Goal: Find specific page/section: Find specific page/section

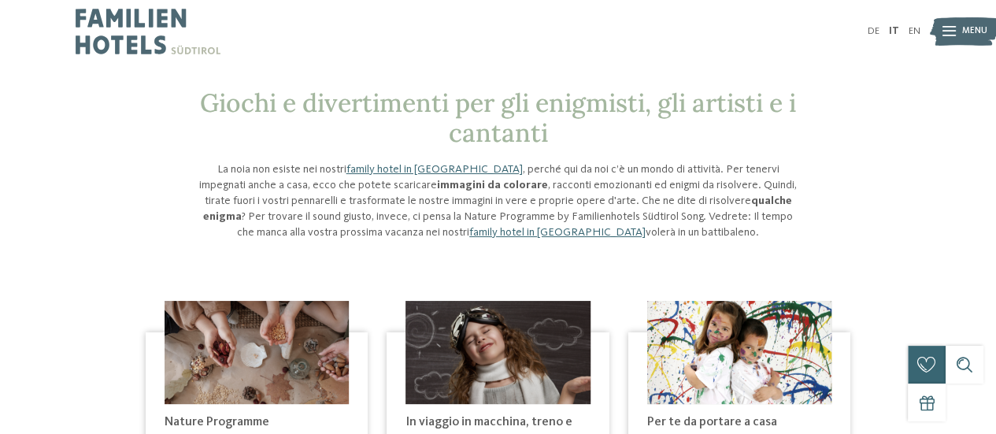
click at [953, 34] on icon at bounding box center [949, 32] width 13 height 10
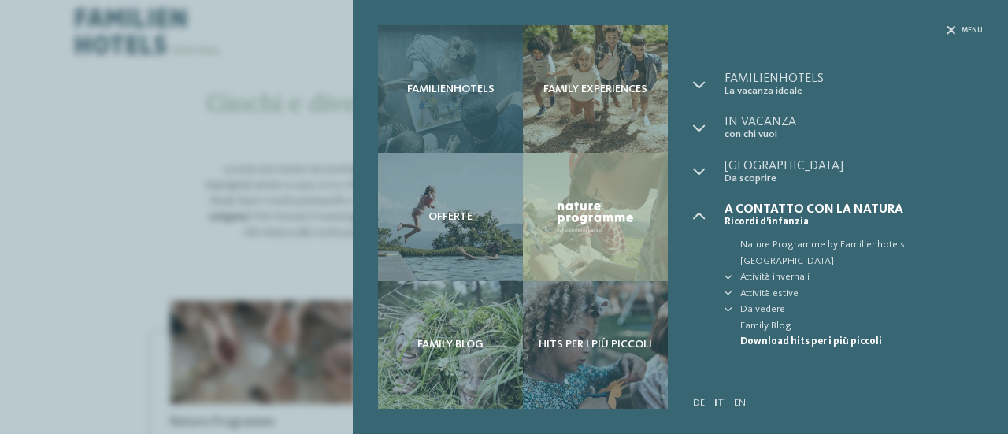
click at [435, 78] on div "Familienhotels" at bounding box center [450, 89] width 145 height 128
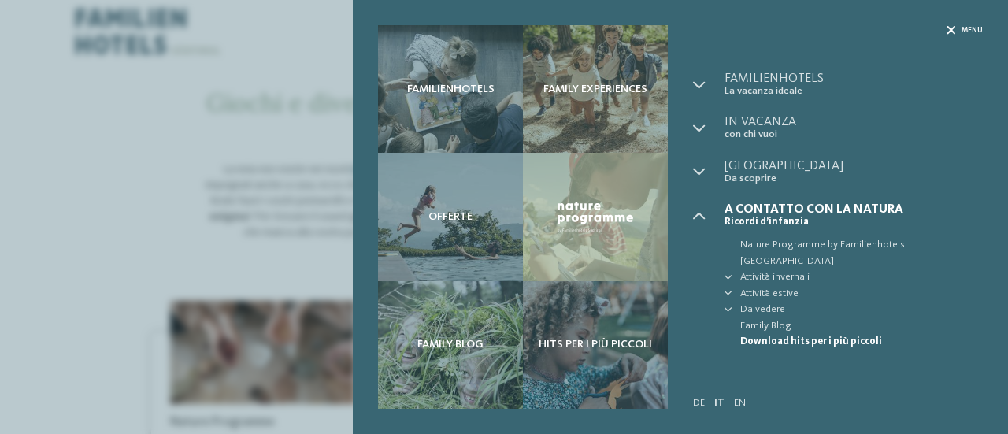
click at [948, 26] on icon at bounding box center [951, 30] width 9 height 9
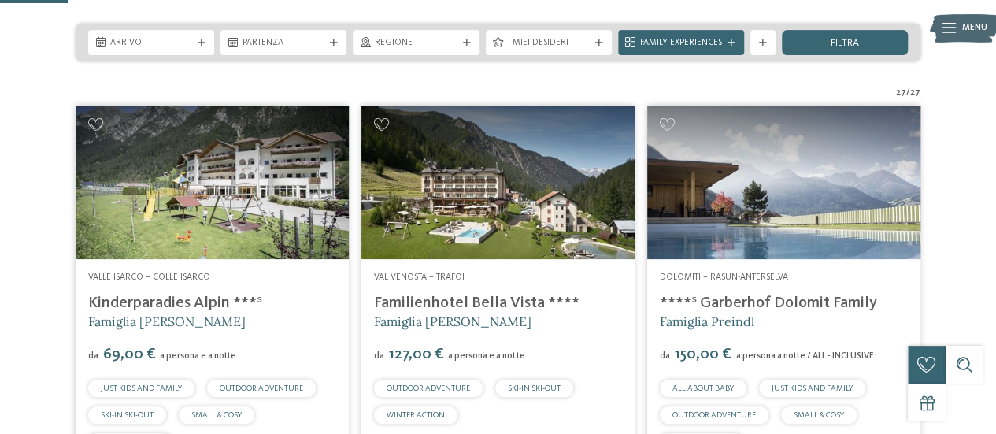
scroll to position [306, 0]
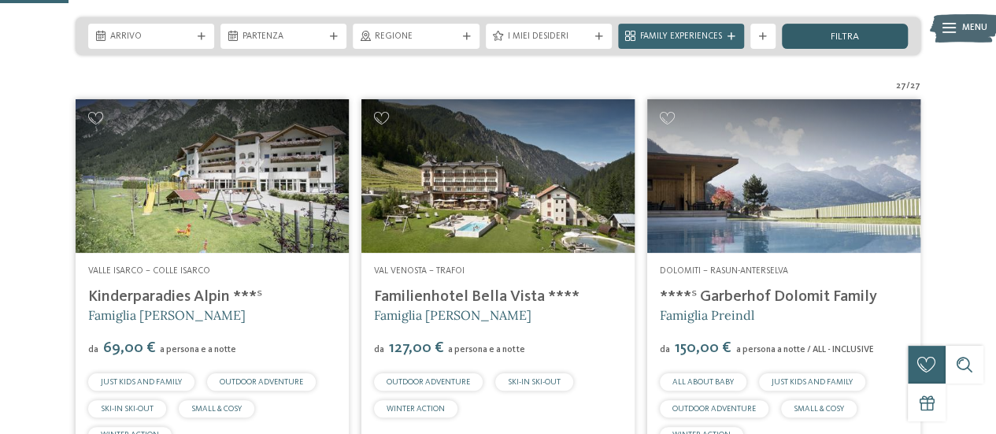
click at [826, 35] on div "filtra" at bounding box center [845, 36] width 126 height 25
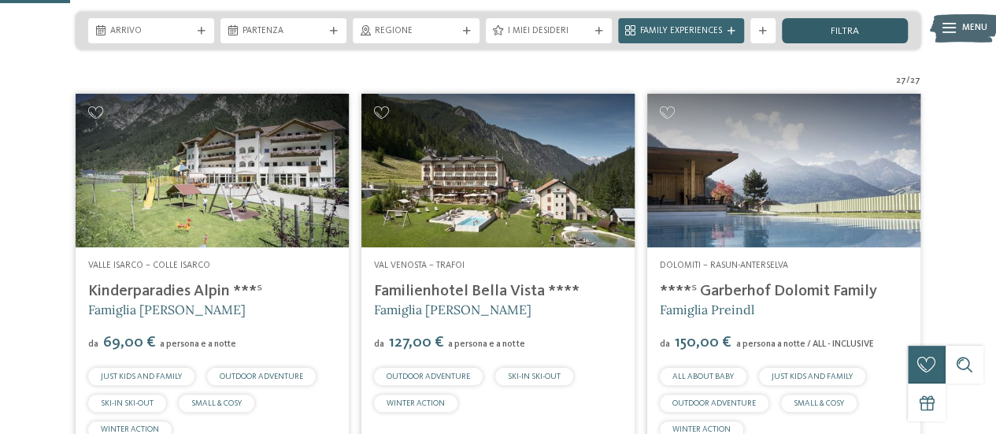
scroll to position [313, 0]
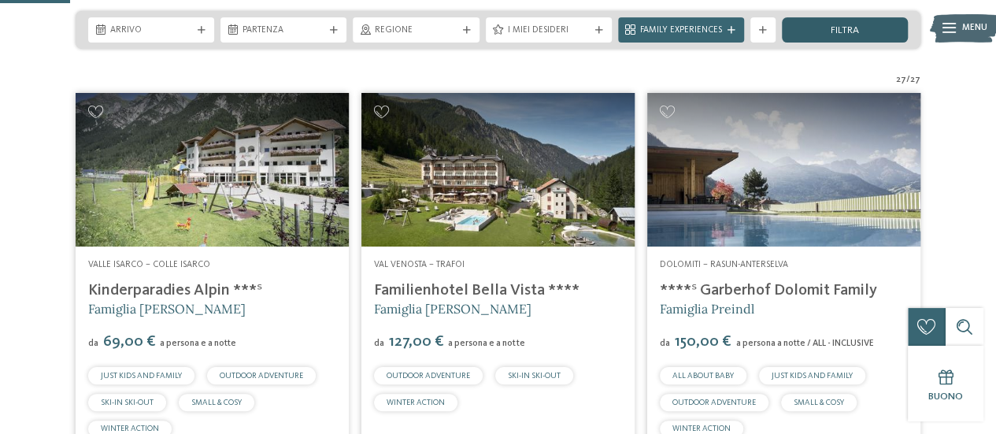
click at [850, 27] on span "filtra" at bounding box center [845, 31] width 28 height 10
